Goal: Task Accomplishment & Management: Complete application form

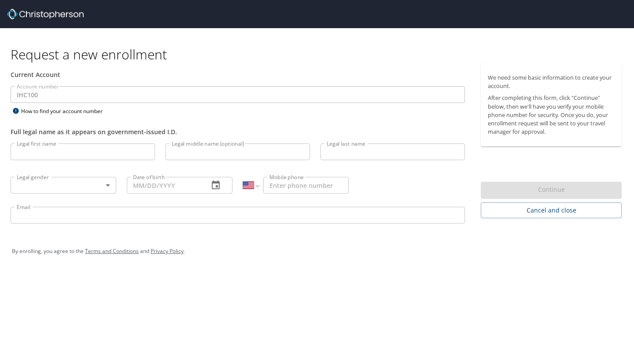
select select "US"
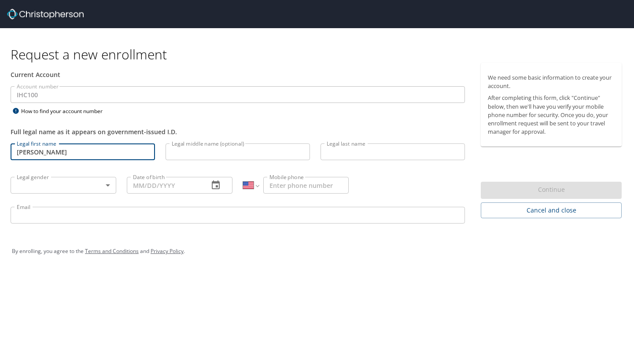
type input "Noah"
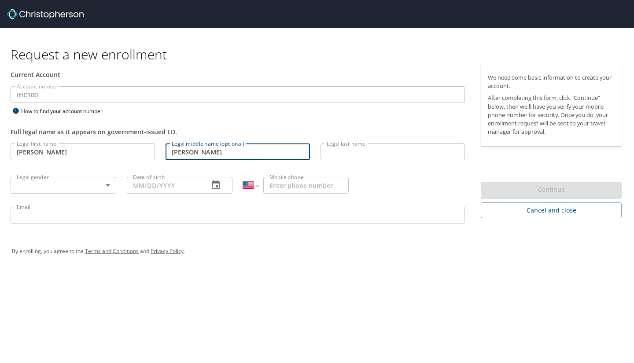
type input "James"
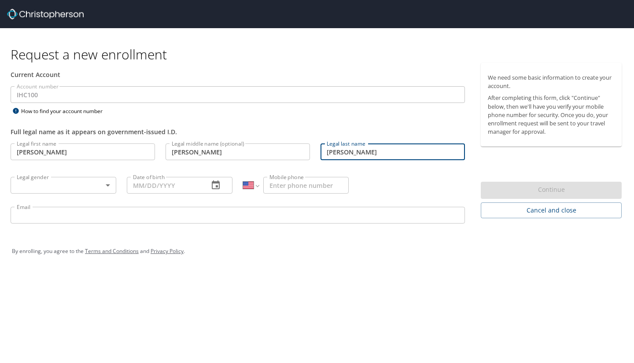
type input "Quinlan"
click at [52, 189] on body "Request a new enrollment Current Account Account number IHC100 Account number H…" at bounding box center [317, 181] width 634 height 363
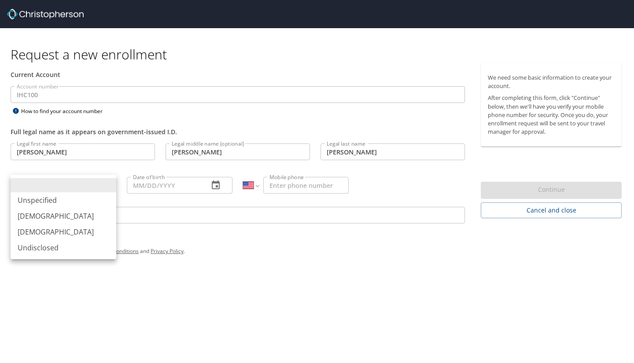
click at [44, 216] on li "Male" at bounding box center [64, 216] width 106 height 16
type input "Male"
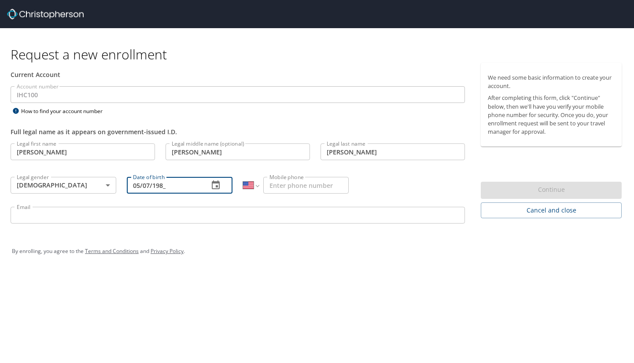
type input "05/07/1989"
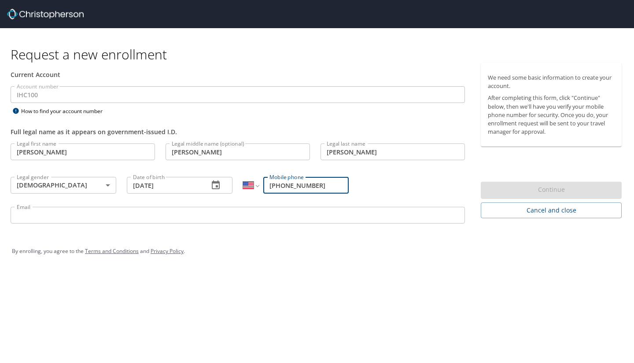
type input "(908) 421-6699"
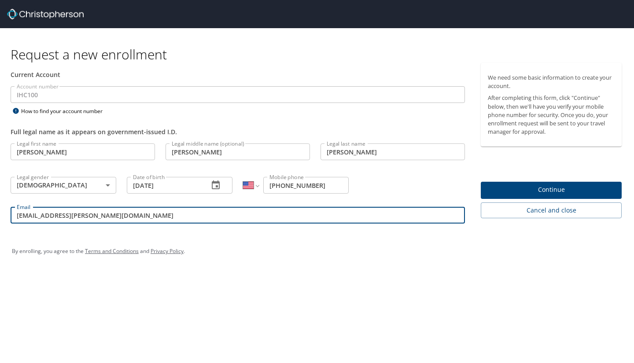
type input "noah.quinlan@gmail.com"
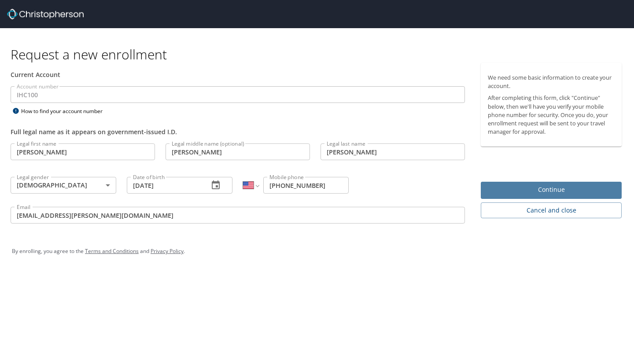
click at [507, 190] on span "Continue" at bounding box center [551, 189] width 127 height 11
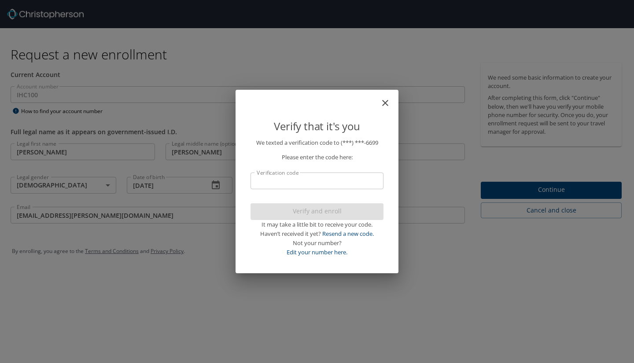
click at [350, 185] on input "Verification code" at bounding box center [316, 181] width 133 height 17
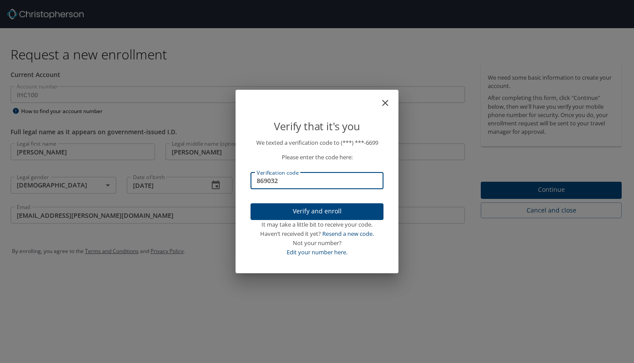
type input "869032"
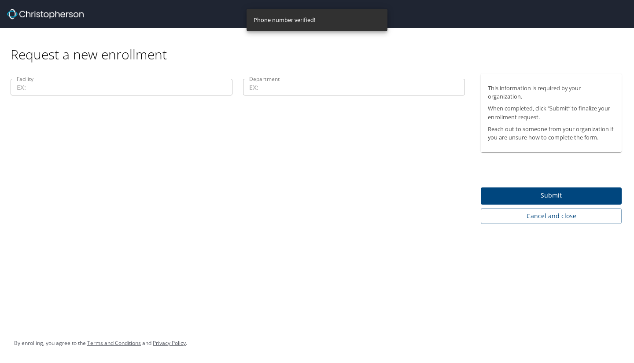
click at [200, 88] on input "Facility" at bounding box center [122, 87] width 222 height 17
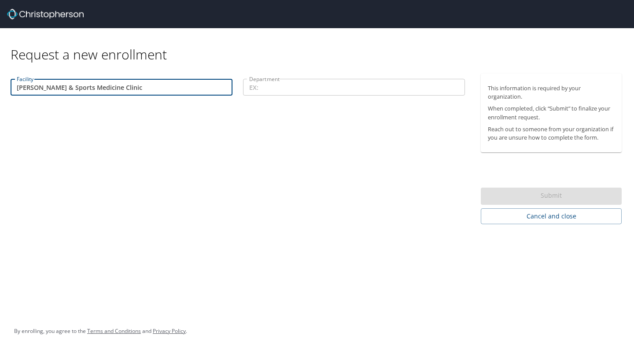
type input "McKay-Dee Orthopedics & Sports Medicine Clinic"
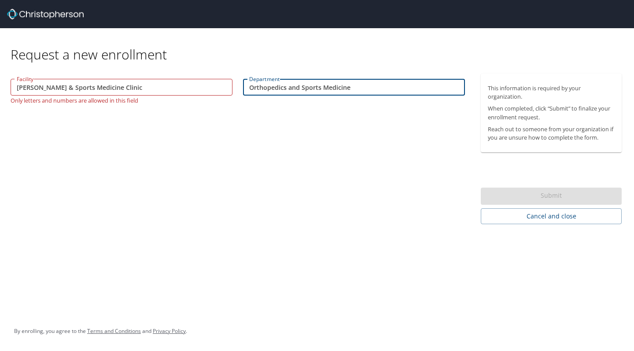
drag, startPoint x: 353, startPoint y: 86, endPoint x: 288, endPoint y: 89, distance: 64.4
click at [288, 89] on input "Orthopedics and Sports Medicine" at bounding box center [354, 87] width 222 height 17
type input "Orthopedics"
click at [97, 86] on input "McKay-Dee Orthopedics & Sports Medicine Clinic" at bounding box center [122, 87] width 222 height 17
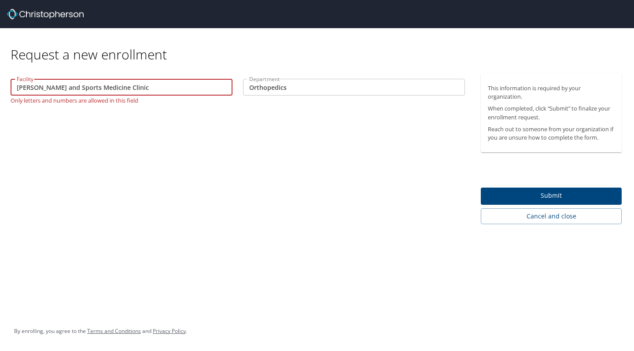
type input "McKay-Dee Orthopedics and Sports Medicine Clinic"
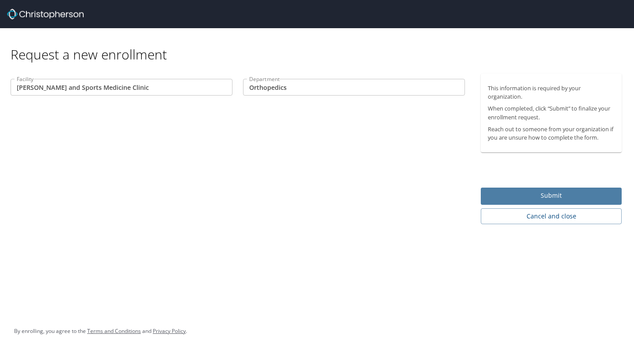
click at [517, 191] on span "Submit" at bounding box center [551, 195] width 127 height 11
